Goal: Register for event/course

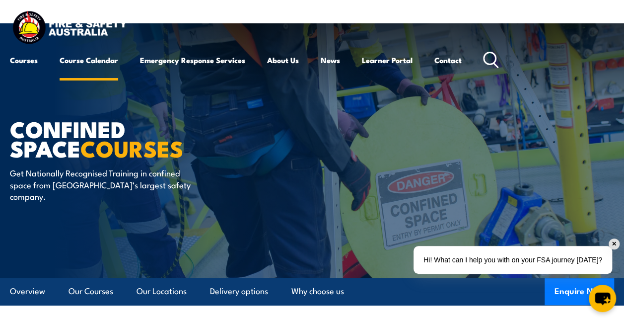
click at [96, 59] on link "Course Calendar" at bounding box center [89, 60] width 59 height 24
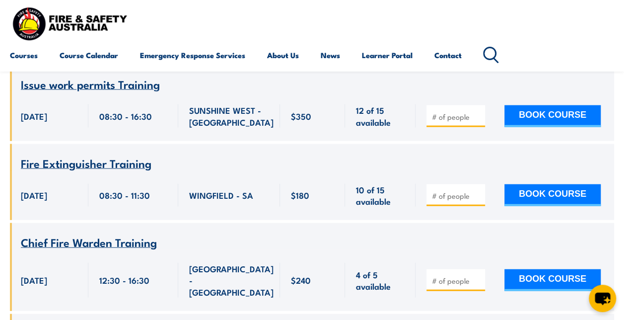
scroll to position [1084, 0]
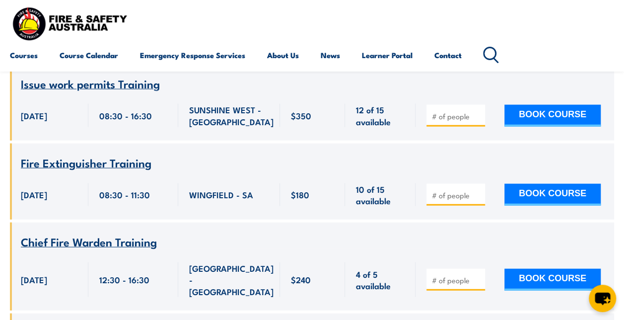
click at [58, 154] on span "Fire Extinguisher Training" at bounding box center [86, 162] width 131 height 17
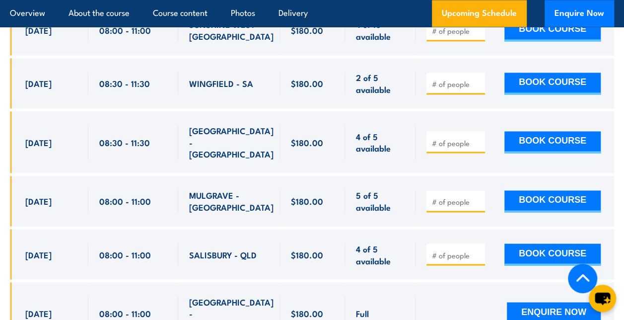
scroll to position [2593, 0]
